Goal: Find contact information: Find contact information

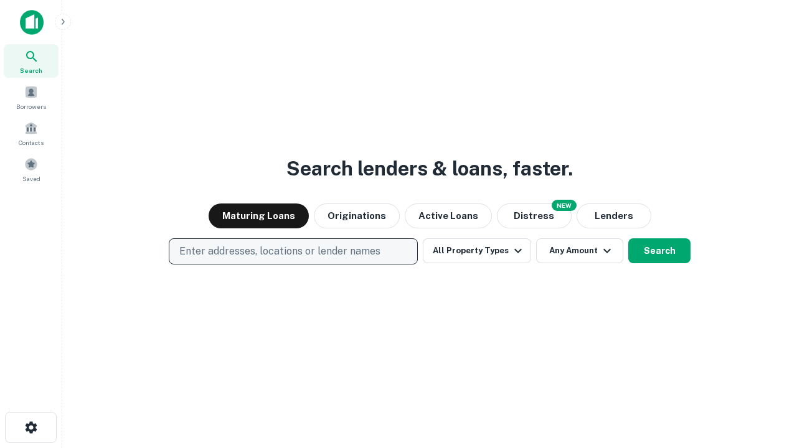
click at [293, 251] on p "Enter addresses, locations or lender names" at bounding box center [279, 251] width 201 height 15
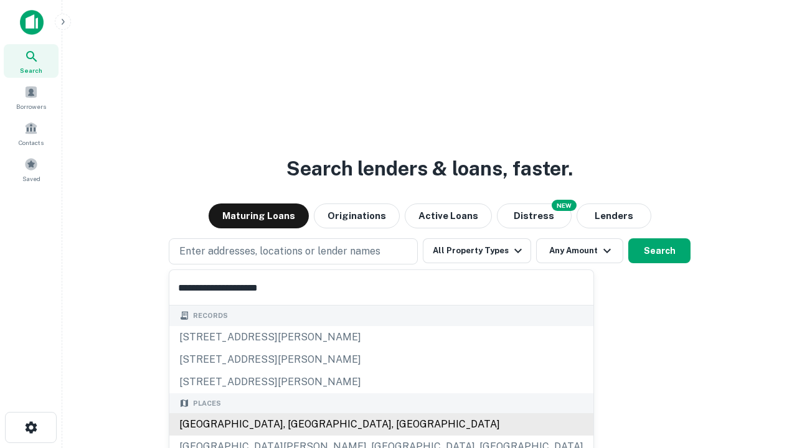
click at [298, 425] on div "Santa Monica, CA, USA" at bounding box center [381, 424] width 424 height 22
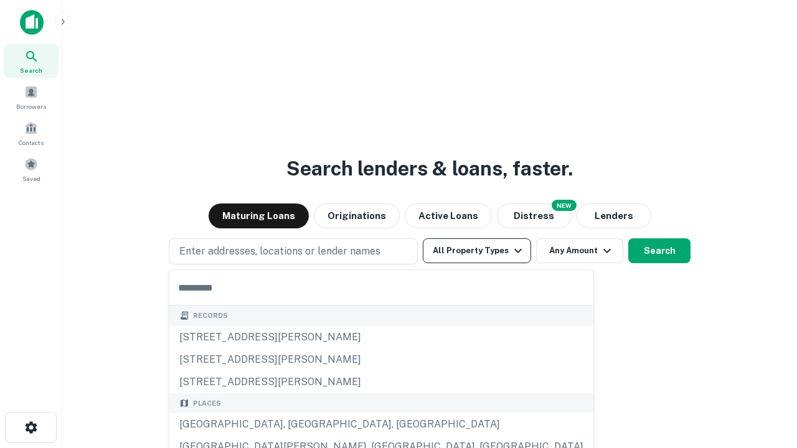
click at [477, 251] on button "All Property Types" at bounding box center [477, 250] width 108 height 25
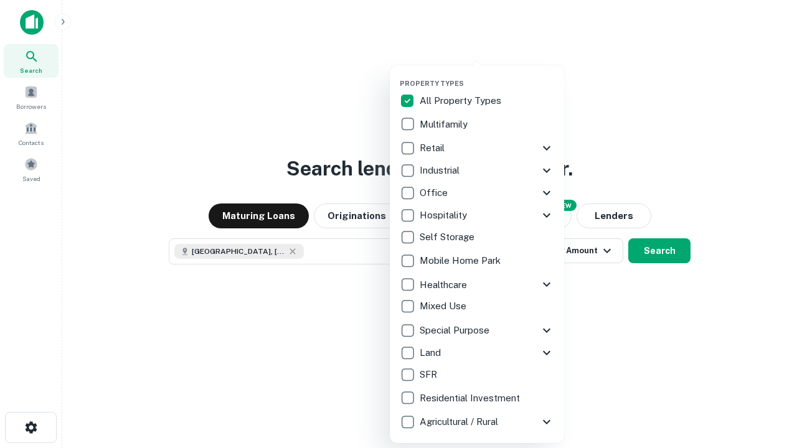
click at [487, 75] on button "button" at bounding box center [487, 75] width 174 height 1
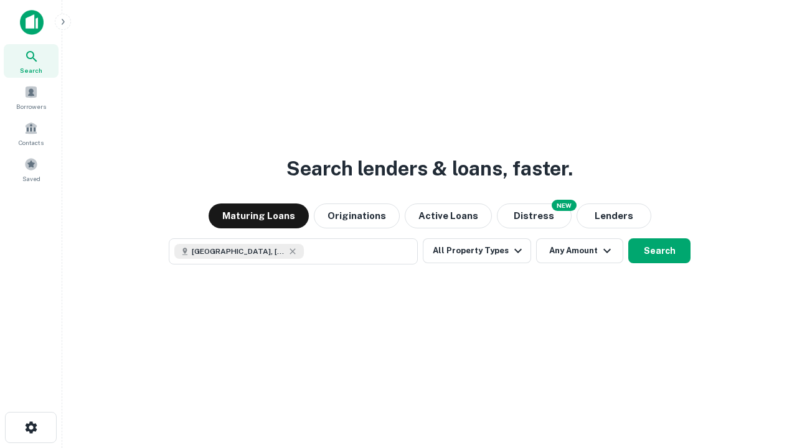
scroll to position [20, 0]
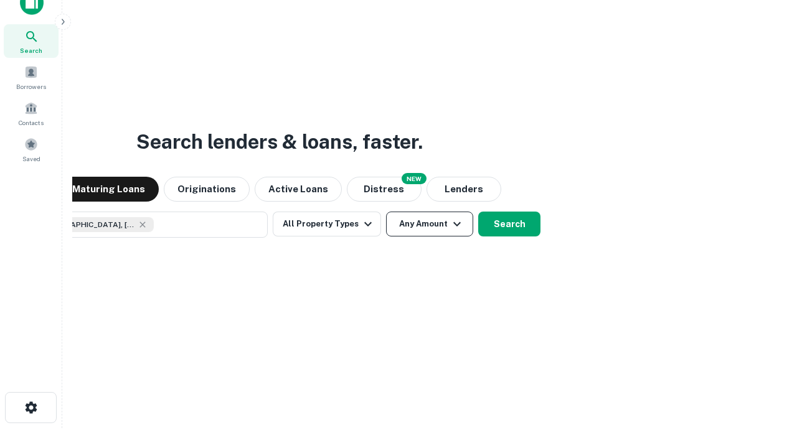
click at [386, 212] on button "Any Amount" at bounding box center [429, 224] width 87 height 25
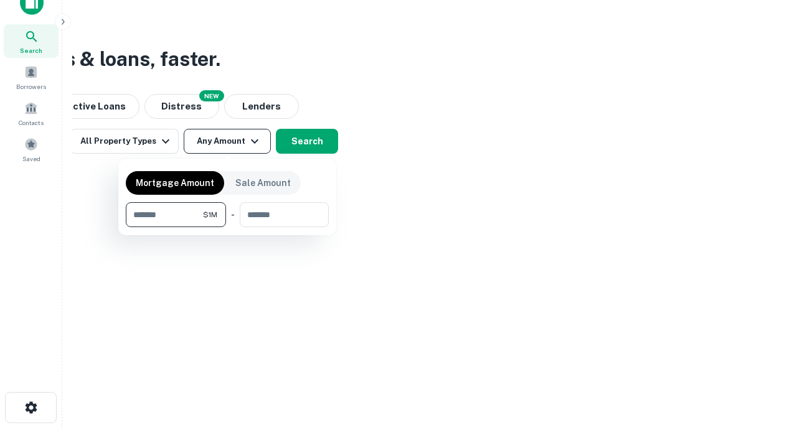
type input "*******"
click at [227, 227] on button "button" at bounding box center [227, 227] width 203 height 1
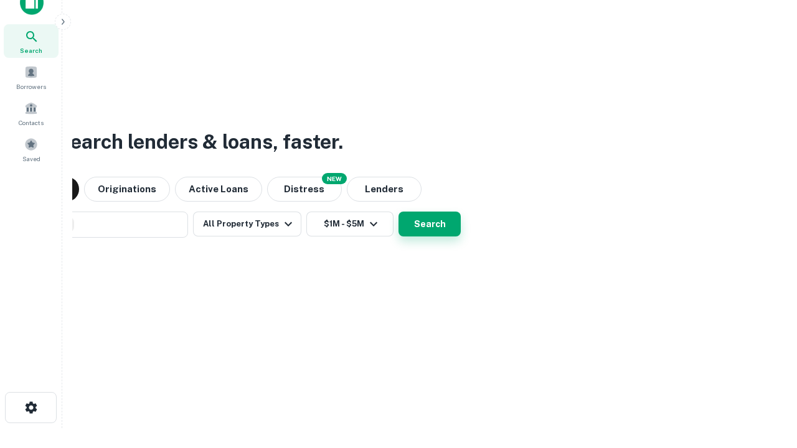
click at [398, 212] on button "Search" at bounding box center [429, 224] width 62 height 25
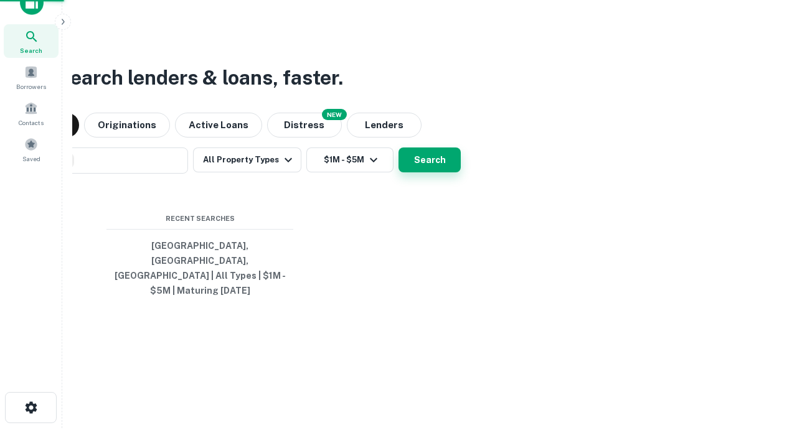
scroll to position [40, 352]
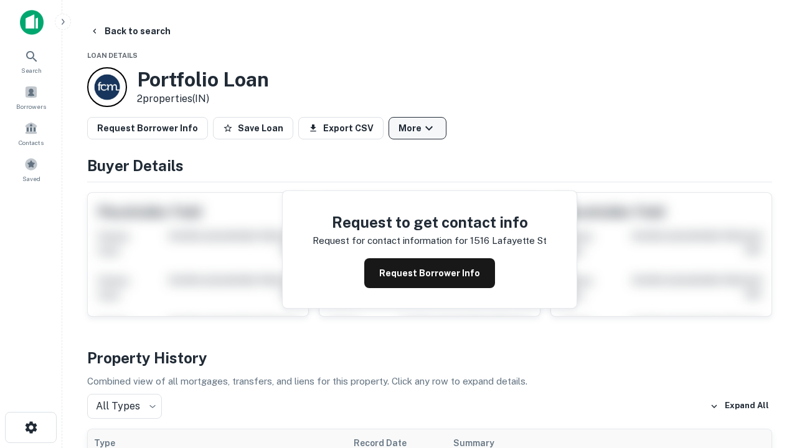
click at [417, 128] on button "More" at bounding box center [417, 128] width 58 height 22
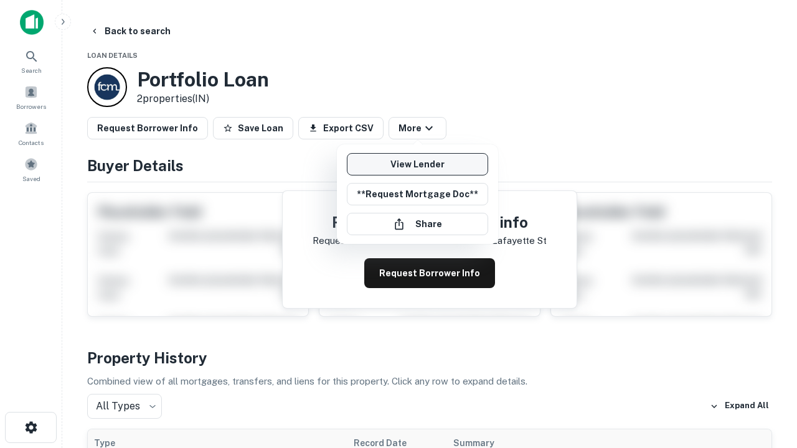
click at [417, 164] on link "View Lender" at bounding box center [417, 164] width 141 height 22
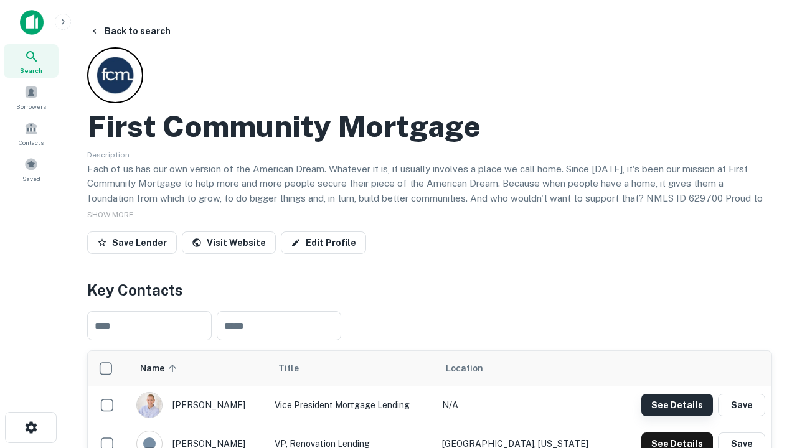
click at [677, 405] on button "See Details" at bounding box center [677, 405] width 72 height 22
